Goal: Task Accomplishment & Management: Check status

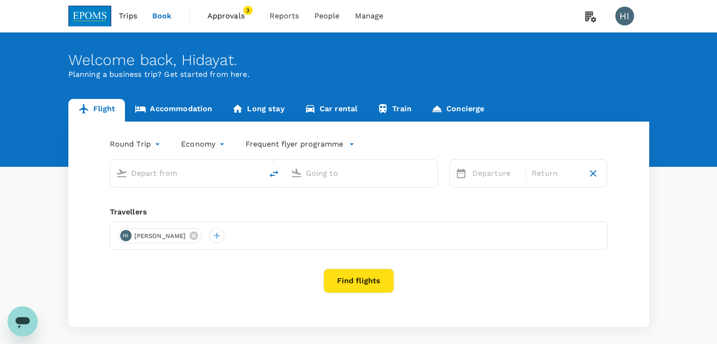
click at [226, 21] on span "Approvals" at bounding box center [231, 15] width 47 height 11
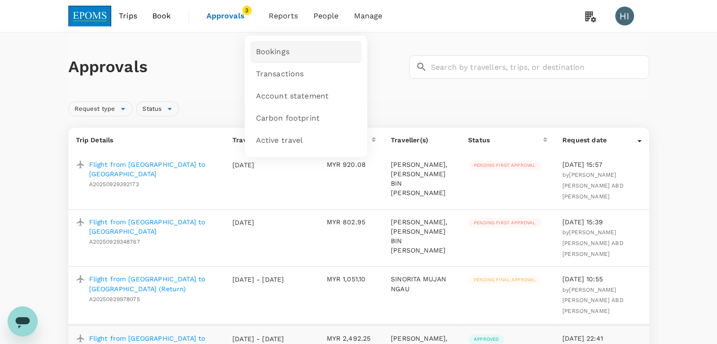
click at [276, 50] on span "Bookings" at bounding box center [272, 52] width 33 height 11
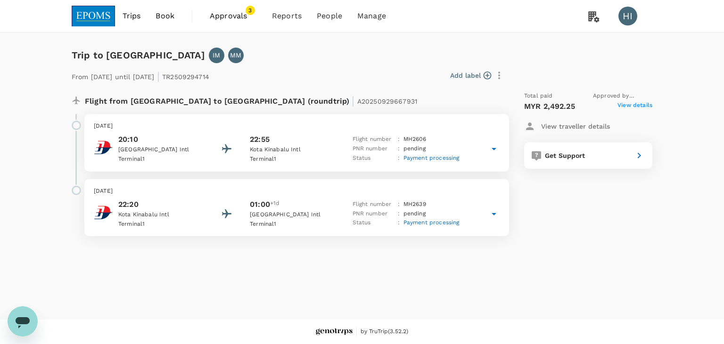
click at [495, 151] on icon at bounding box center [494, 148] width 11 height 11
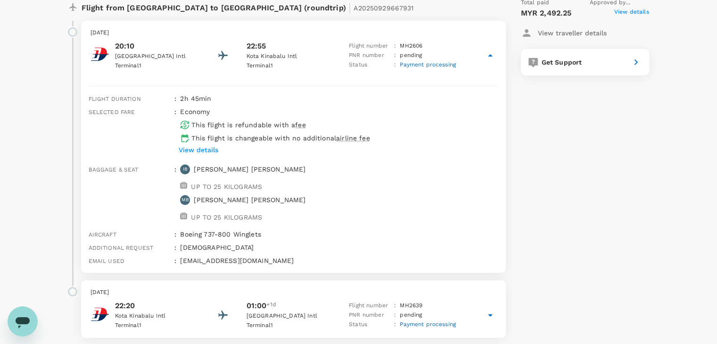
scroll to position [94, 0]
click at [493, 309] on icon at bounding box center [490, 314] width 11 height 11
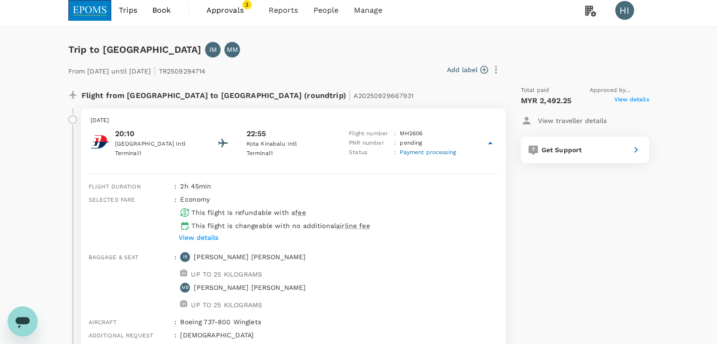
scroll to position [0, 0]
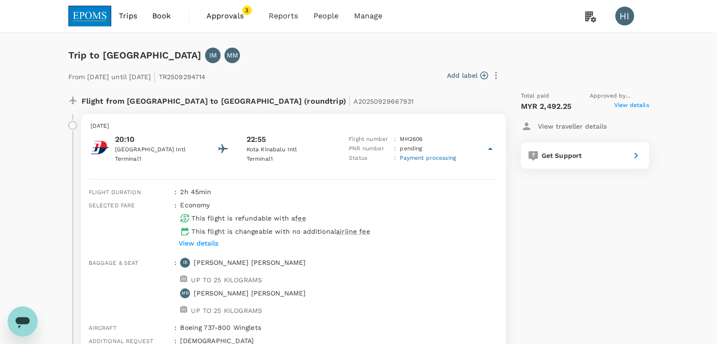
click at [624, 108] on span "View details" at bounding box center [632, 106] width 35 height 11
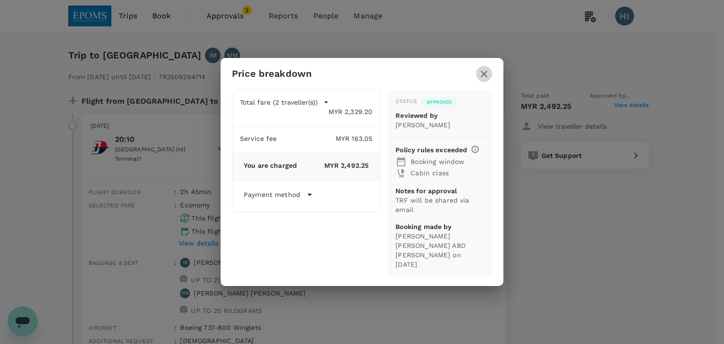
click at [484, 72] on button "button" at bounding box center [484, 74] width 16 height 16
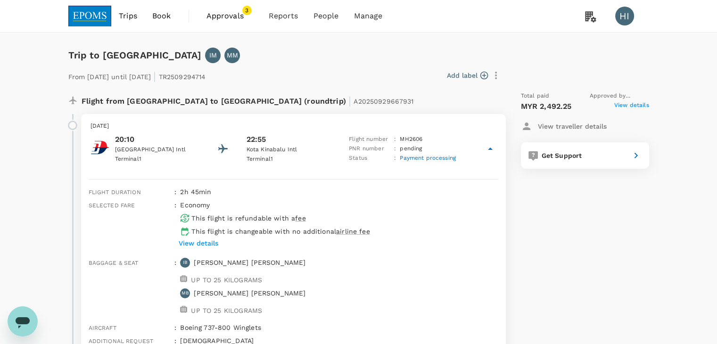
click at [98, 17] on img at bounding box center [89, 16] width 43 height 21
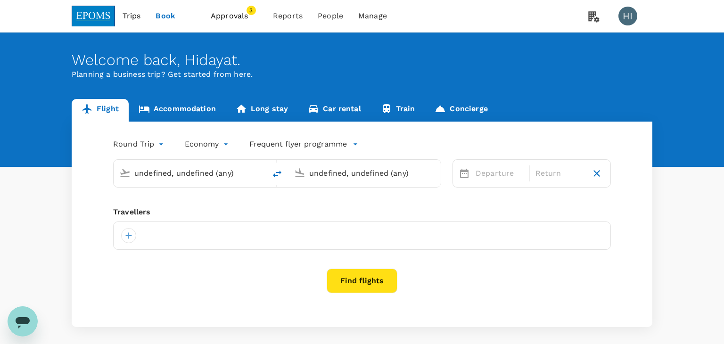
type input "Kota Kinabalu Intl (BKI)"
type input "Miri Intl (MYY)"
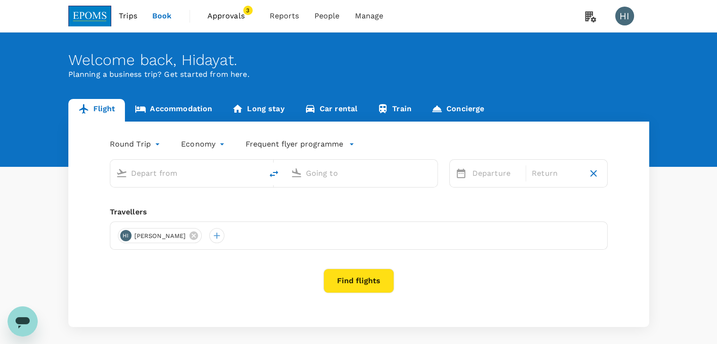
type input "Kota Kinabalu Intl (BKI)"
type input "Miri Intl (MYY)"
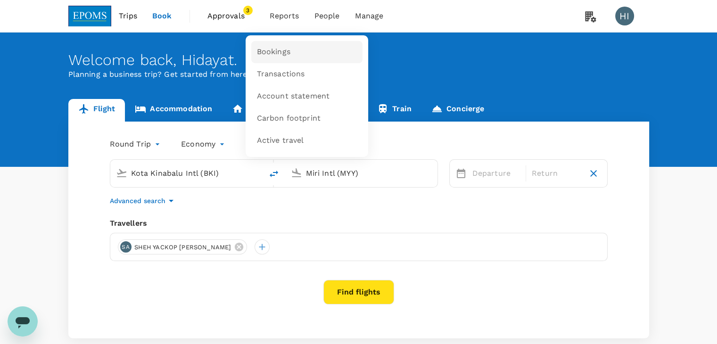
click at [287, 54] on span "Bookings" at bounding box center [273, 52] width 33 height 11
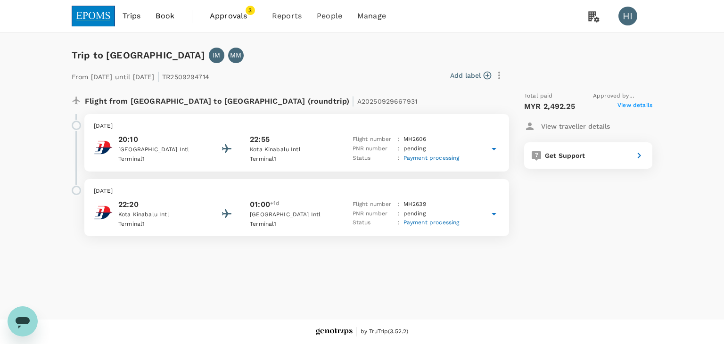
click at [624, 104] on span "View details" at bounding box center [635, 106] width 35 height 11
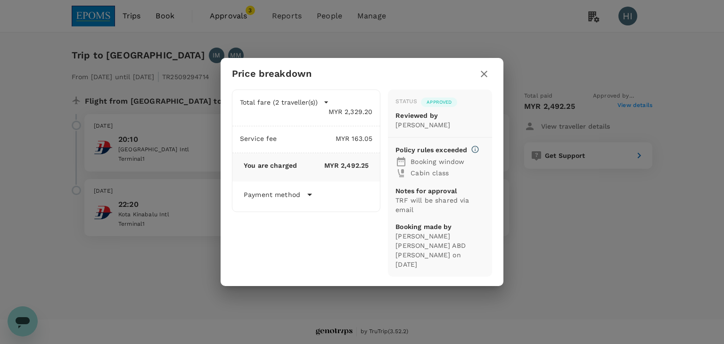
click at [488, 80] on icon "button" at bounding box center [484, 73] width 11 height 11
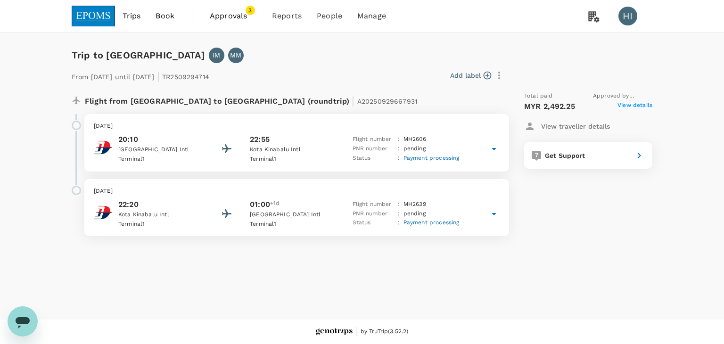
click at [238, 14] on span "Approvals" at bounding box center [233, 15] width 47 height 11
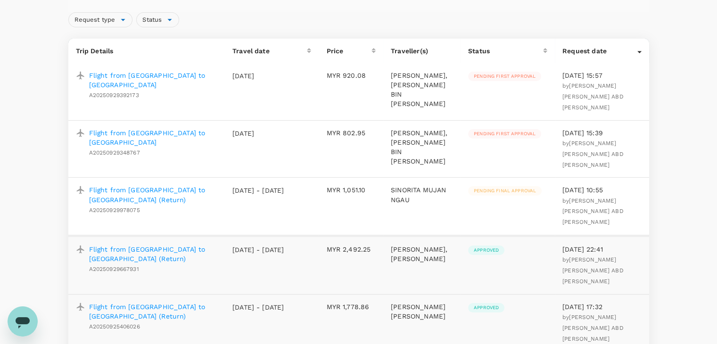
scroll to position [94, 0]
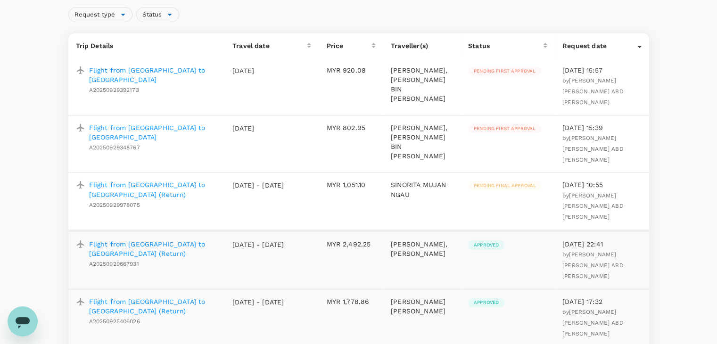
click at [156, 240] on p "Flight from [GEOGRAPHIC_DATA] to [GEOGRAPHIC_DATA] (Return)" at bounding box center [153, 249] width 128 height 19
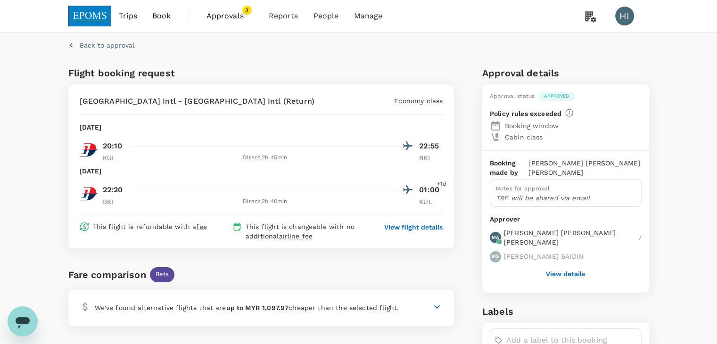
click at [561, 274] on button "View details" at bounding box center [565, 274] width 39 height 8
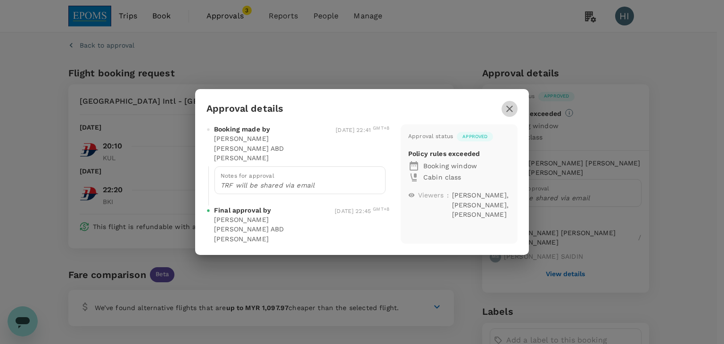
click at [509, 106] on icon "button" at bounding box center [510, 109] width 7 height 7
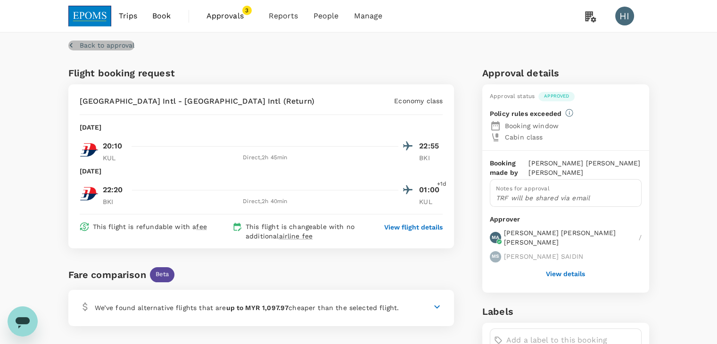
click at [71, 47] on icon "button" at bounding box center [71, 45] width 9 height 9
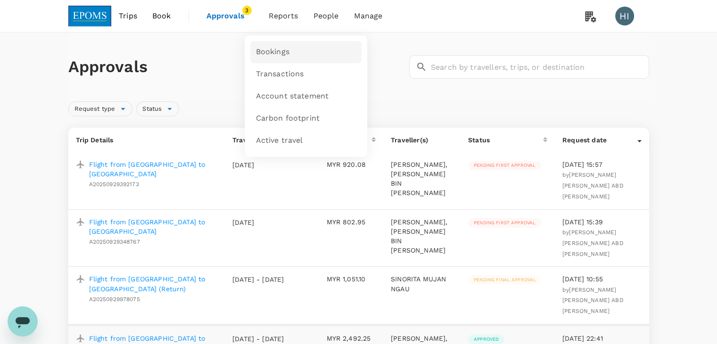
click at [274, 53] on span "Bookings" at bounding box center [272, 52] width 33 height 11
